Goal: Task Accomplishment & Management: Use online tool/utility

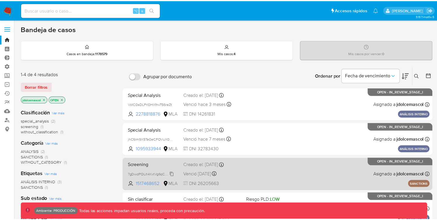
scroll to position [61, 0]
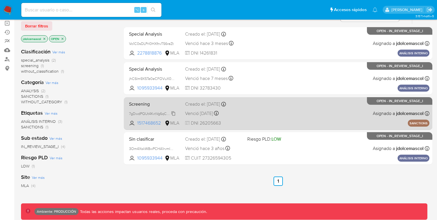
click at [172, 113] on span "7gDwdPQUt4KvtVg6qChqiWKa" at bounding box center [154, 113] width 50 height 6
click at [237, 112] on div "Venció hace un año Vence el 08/08/2024 18:53:04" at bounding box center [213, 113] width 57 height 8
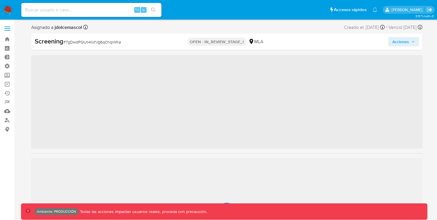
scroll to position [274, 0]
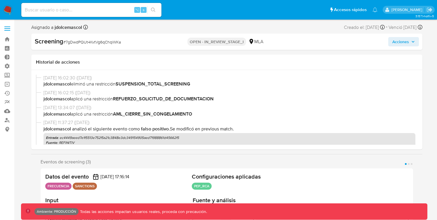
select select "10"
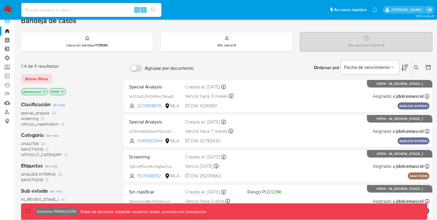
scroll to position [6, 0]
